Goal: Task Accomplishment & Management: Manage account settings

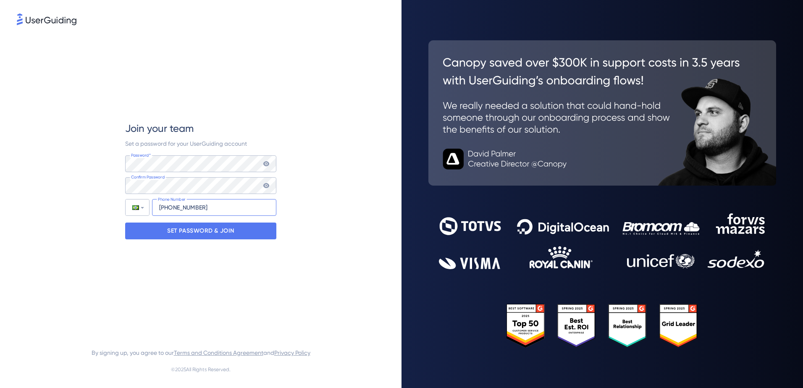
type input "[PHONE_NUMBER]"
click at [190, 227] on p "SET PASSWORD & JOIN" at bounding box center [200, 230] width 67 height 13
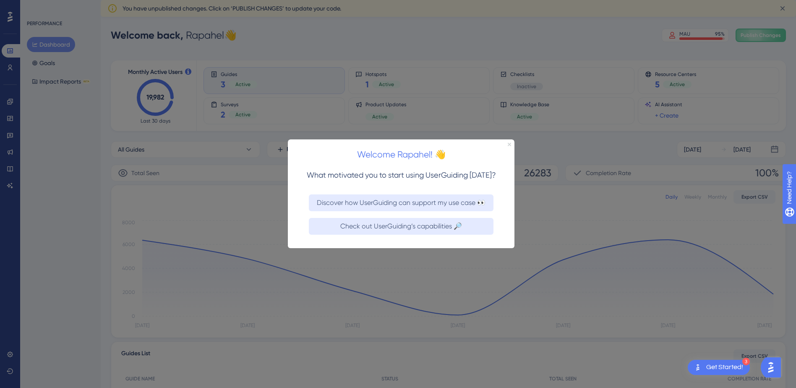
click at [509, 144] on icon "Close Preview" at bounding box center [509, 144] width 3 height 3
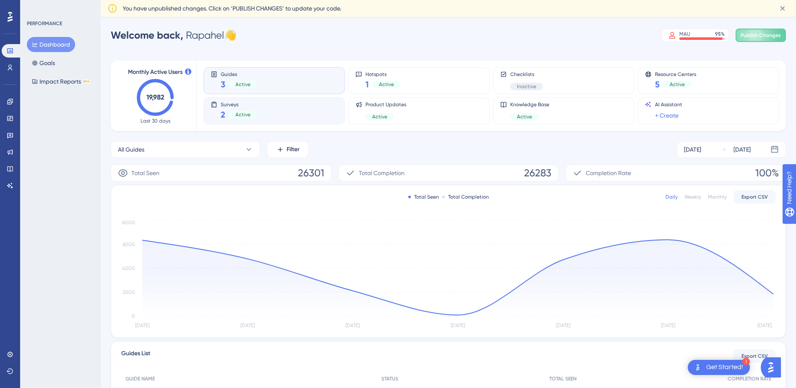
click at [268, 105] on div "Surveys 2 Active" at bounding box center [274, 110] width 127 height 19
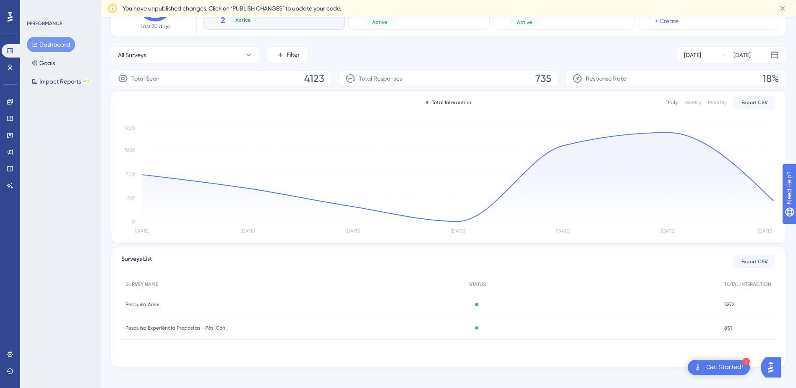
scroll to position [100, 0]
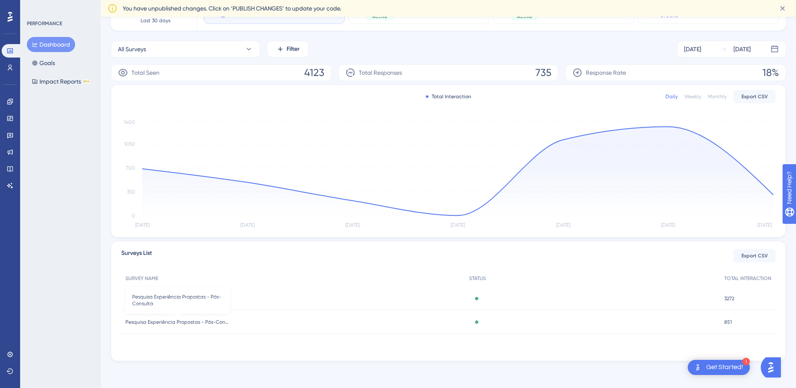
click at [158, 322] on span "Pesquisa Experiência Propostas - Pós-Consulta" at bounding box center [178, 322] width 105 height 7
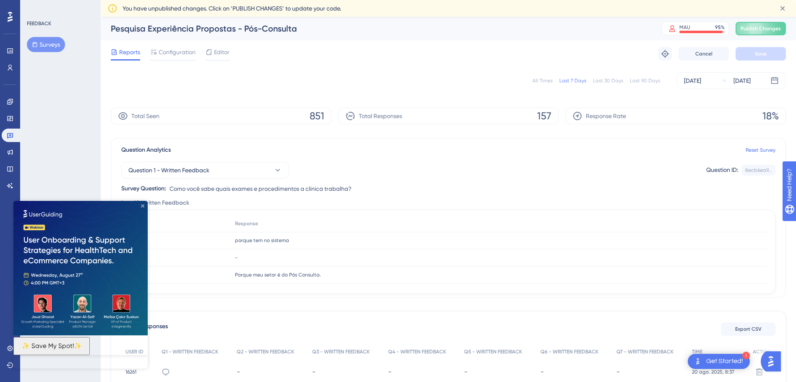
click at [142, 204] on icon "Close Preview" at bounding box center [142, 205] width 3 height 3
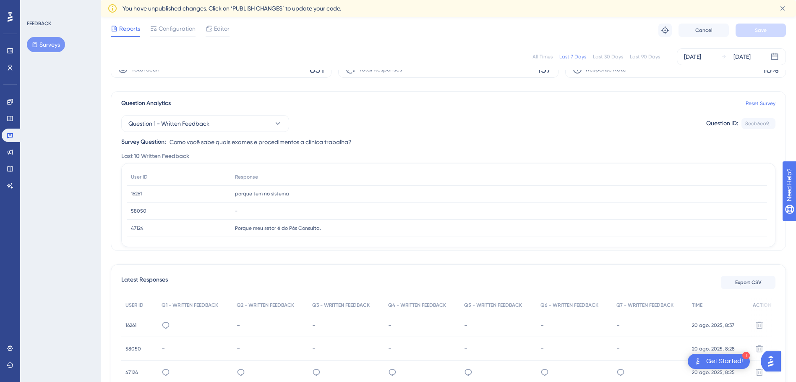
scroll to position [42, 0]
